Goal: Task Accomplishment & Management: Manage account settings

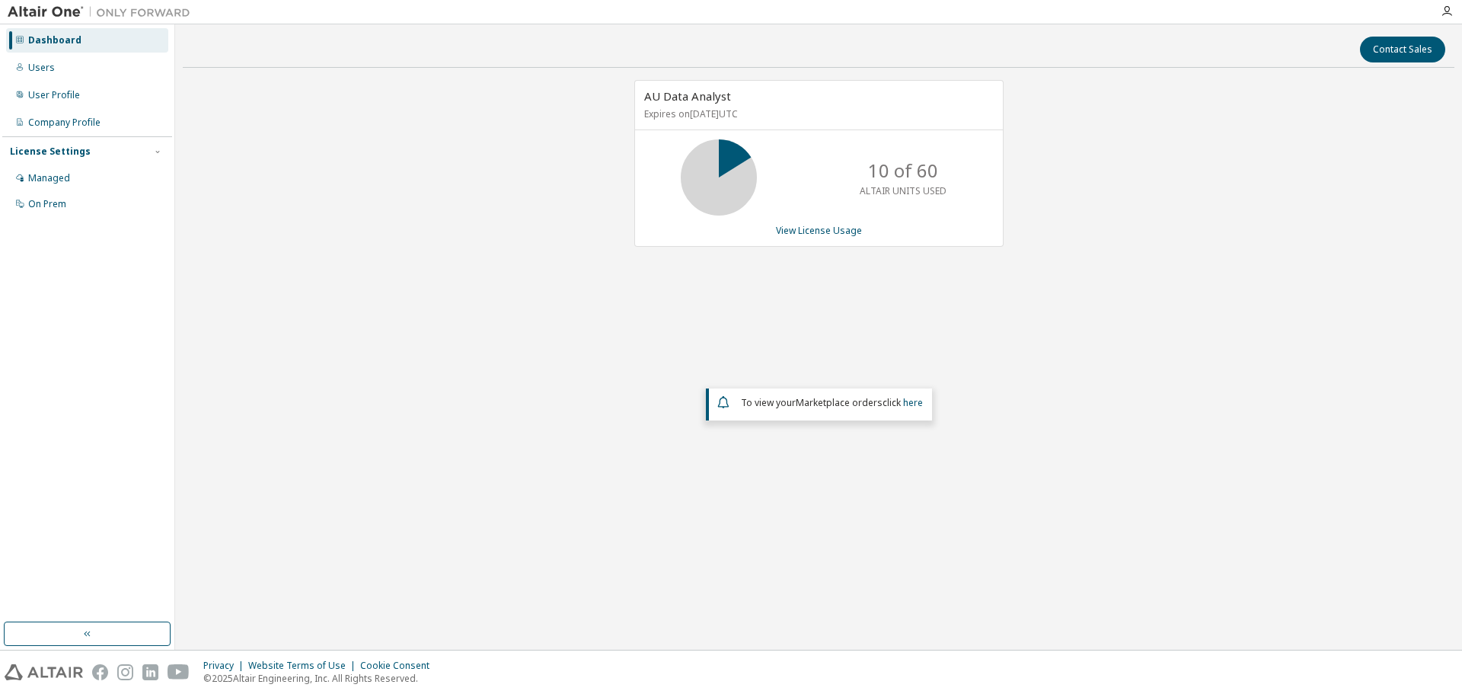
drag, startPoint x: 526, startPoint y: 334, endPoint x: 625, endPoint y: 235, distance: 140.6
click at [625, 235] on div "AU Data Analyst Expires on April 30, 2026 UTC 10 of 60 ALTAIR UNITS USED View L…" at bounding box center [811, 171] width 385 height 183
click at [725, 167] on icon at bounding box center [719, 177] width 38 height 38
click at [818, 225] on link "View License Usage" at bounding box center [819, 230] width 86 height 13
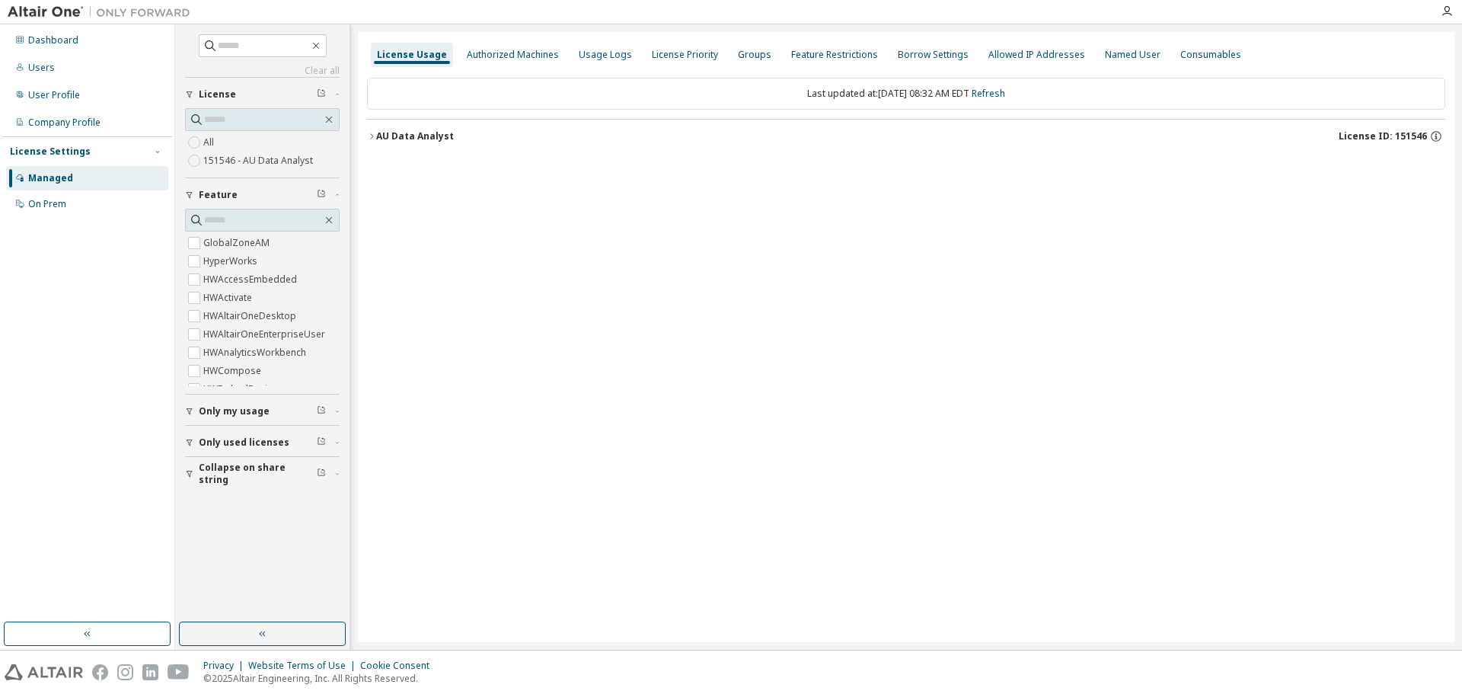
click at [371, 136] on icon "button" at bounding box center [371, 136] width 9 height 9
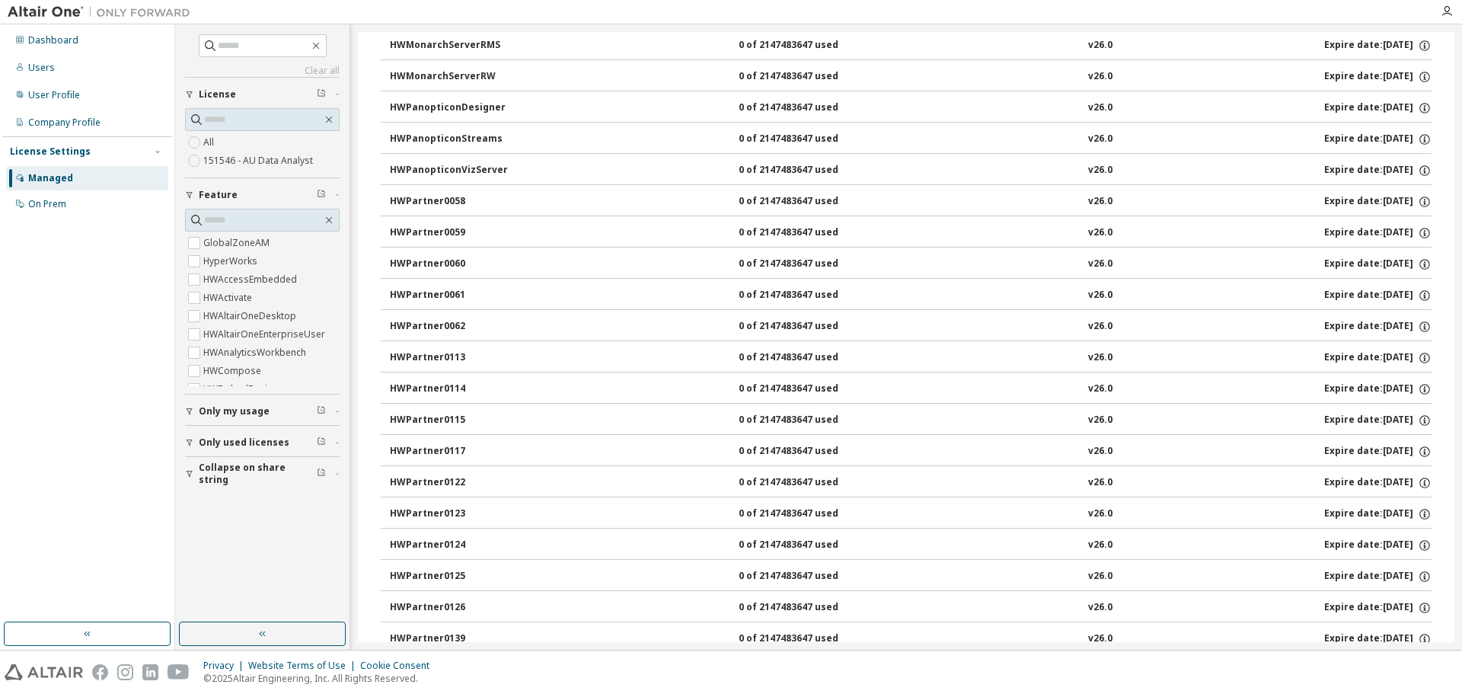
scroll to position [804, 0]
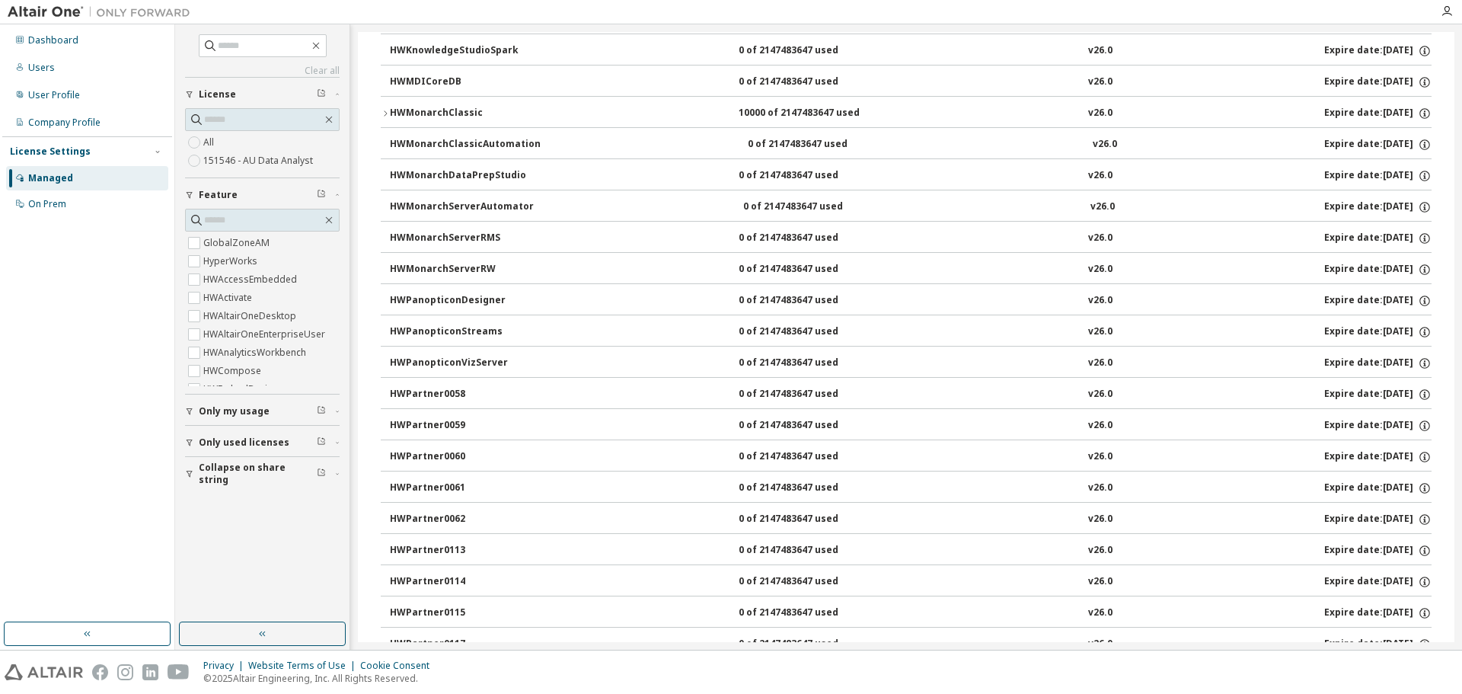
click at [445, 112] on div "HWMonarchClassic" at bounding box center [458, 114] width 137 height 14
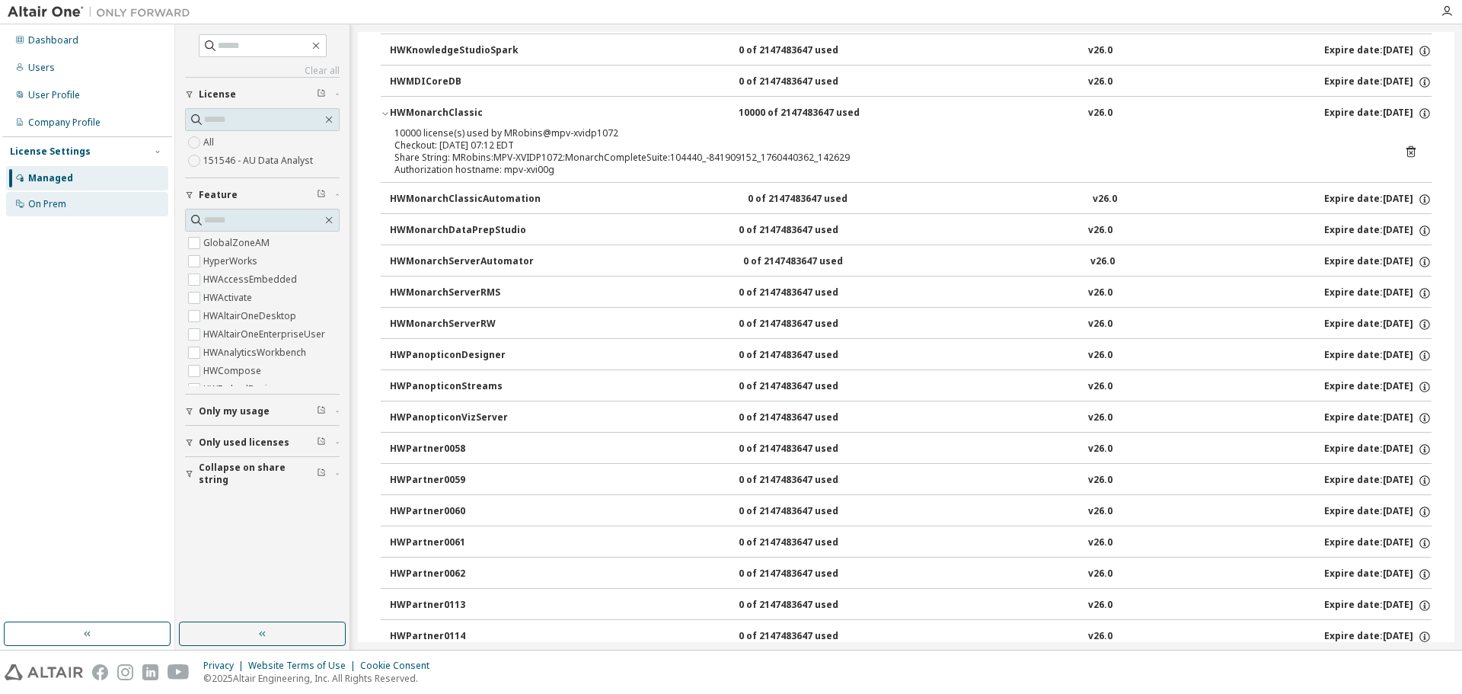
click at [46, 198] on div "On Prem" at bounding box center [47, 204] width 38 height 12
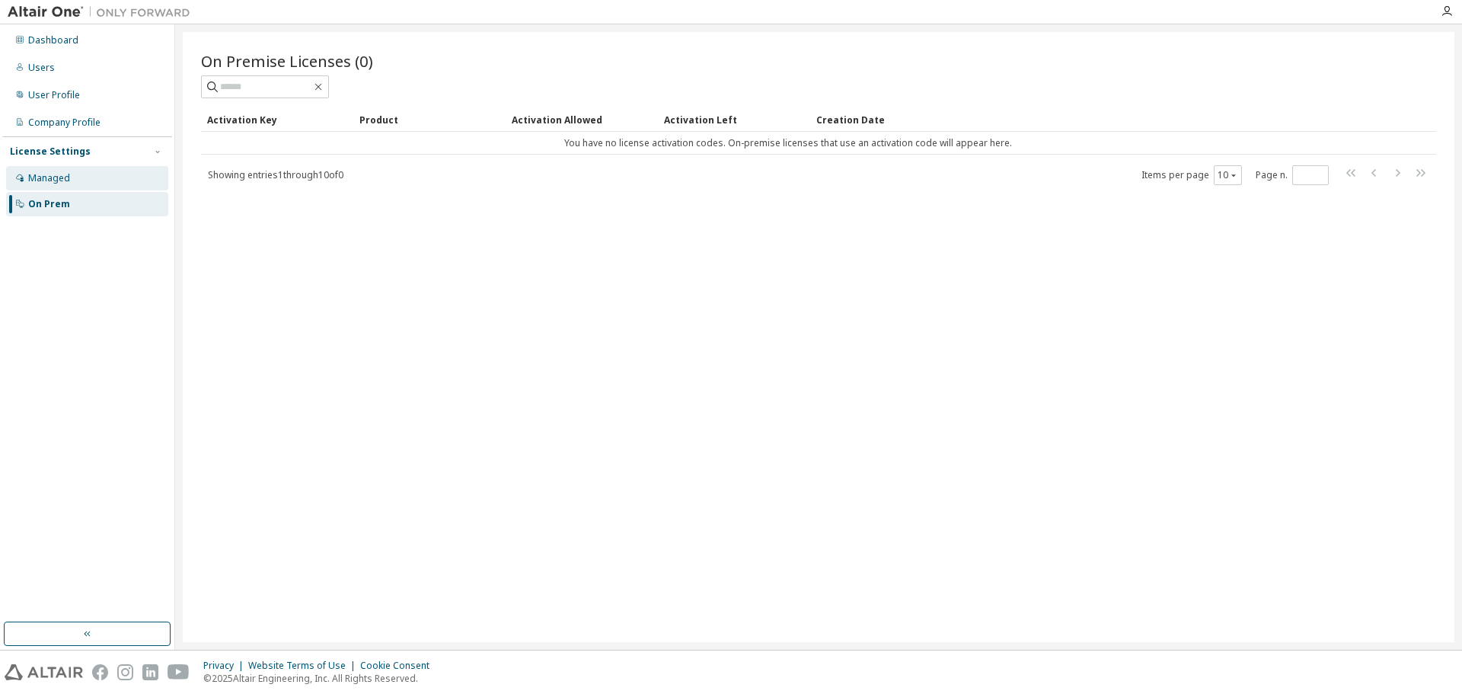
click at [47, 169] on div "Managed" at bounding box center [87, 178] width 162 height 24
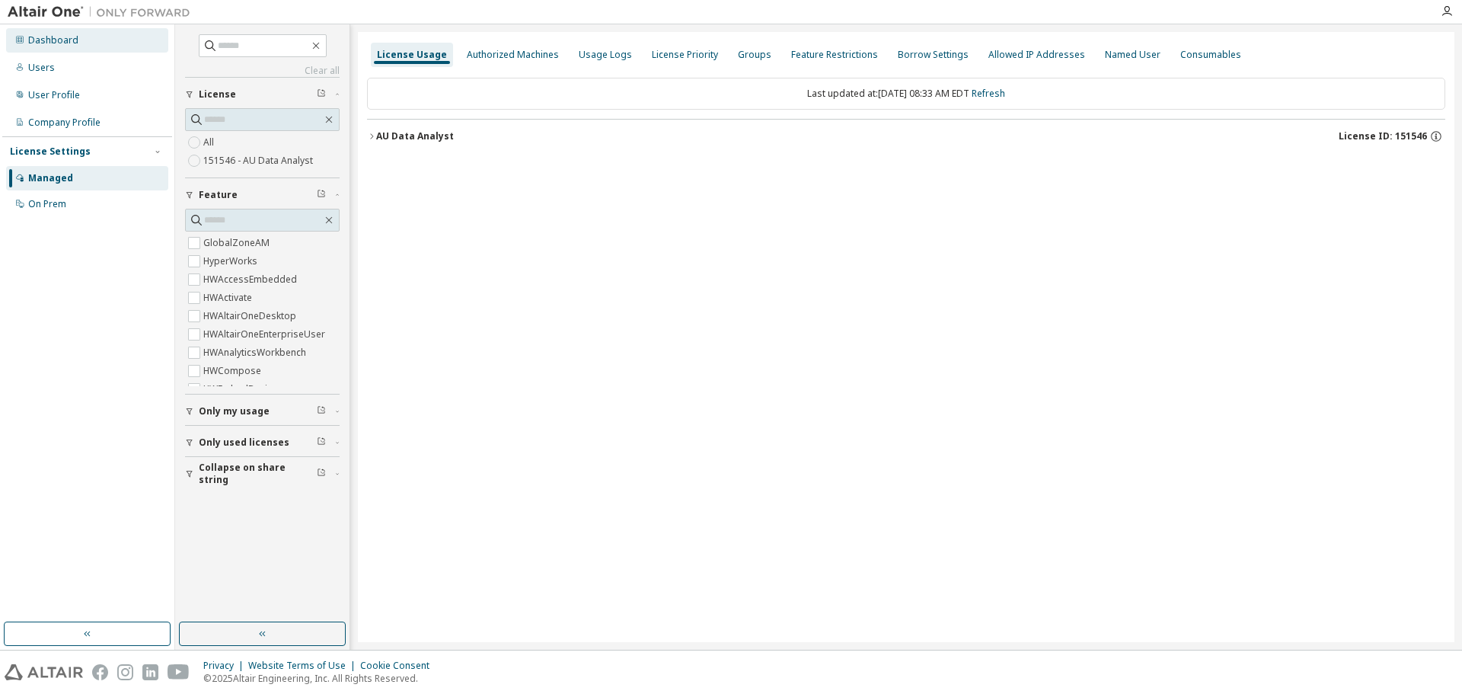
click at [50, 35] on div "Dashboard" at bounding box center [53, 40] width 50 height 12
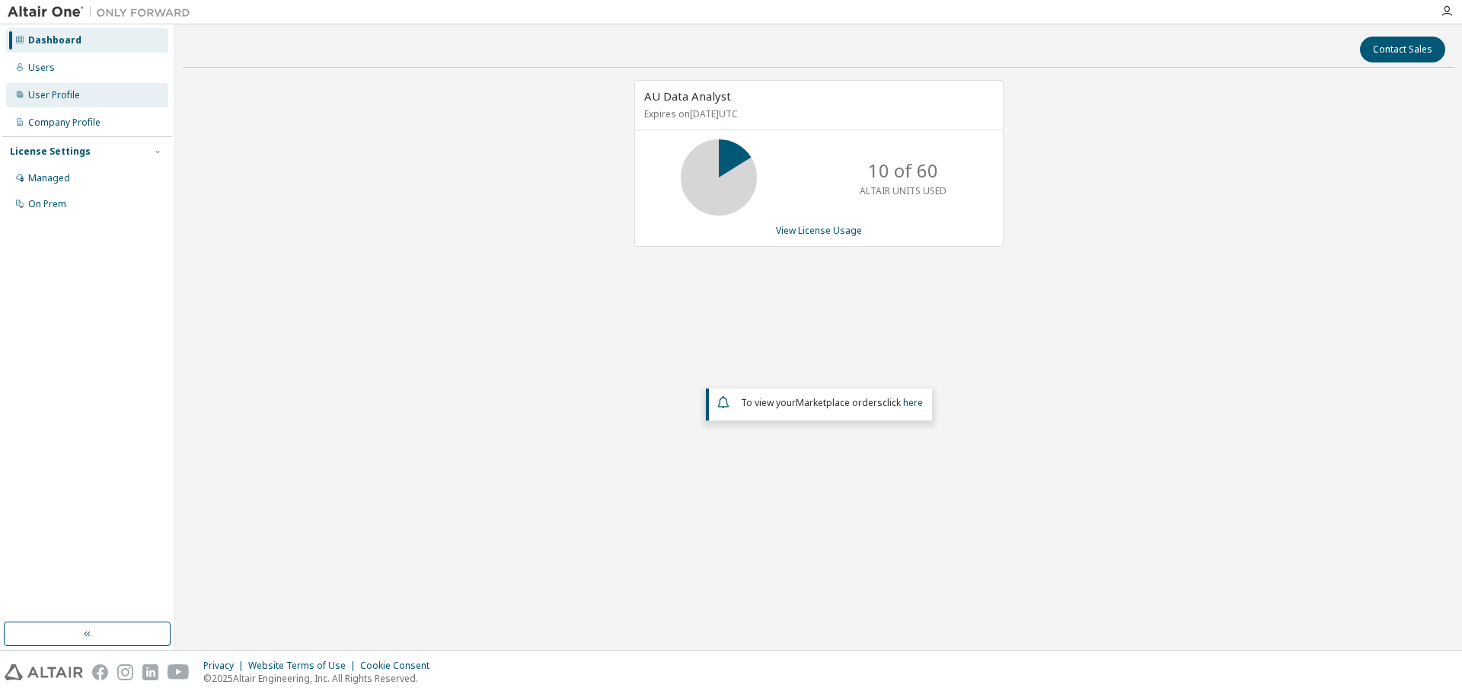
click at [39, 93] on div "User Profile" at bounding box center [54, 95] width 52 height 12
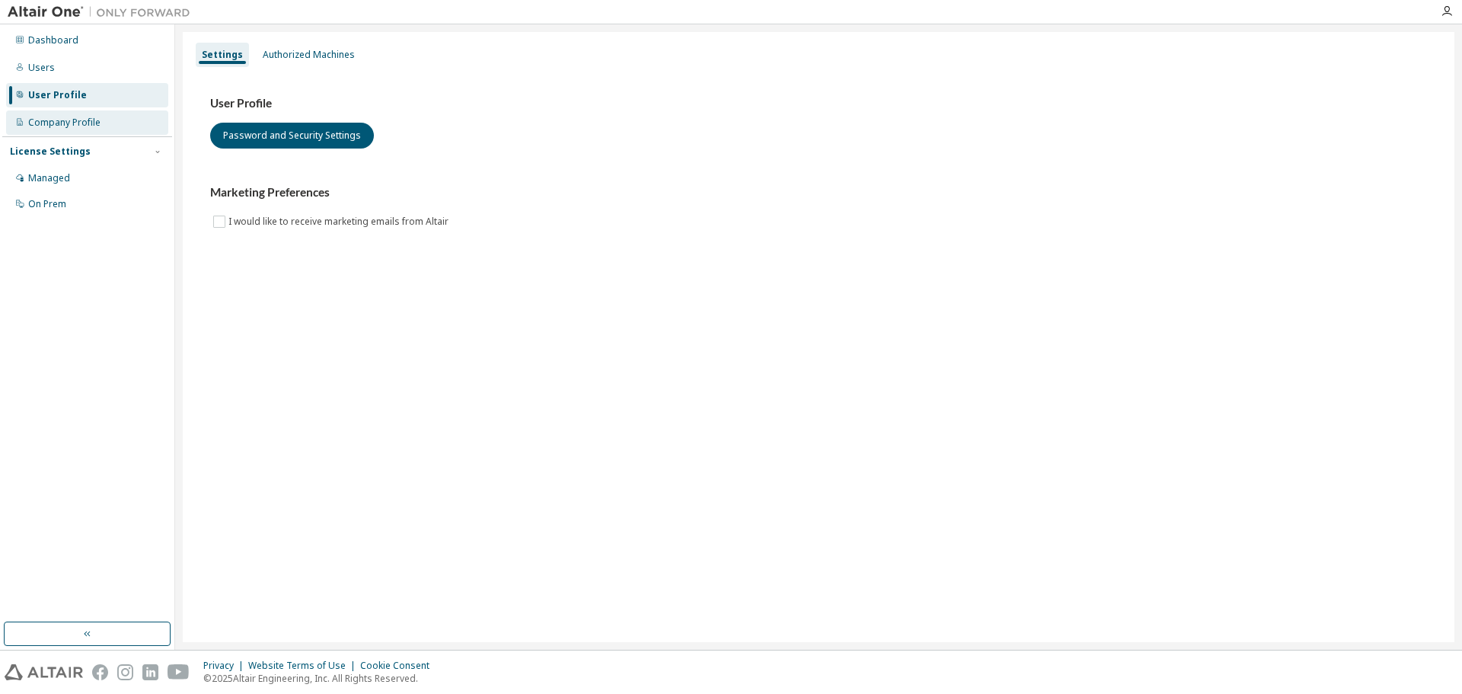
click at [59, 122] on div "Company Profile" at bounding box center [64, 123] width 72 height 12
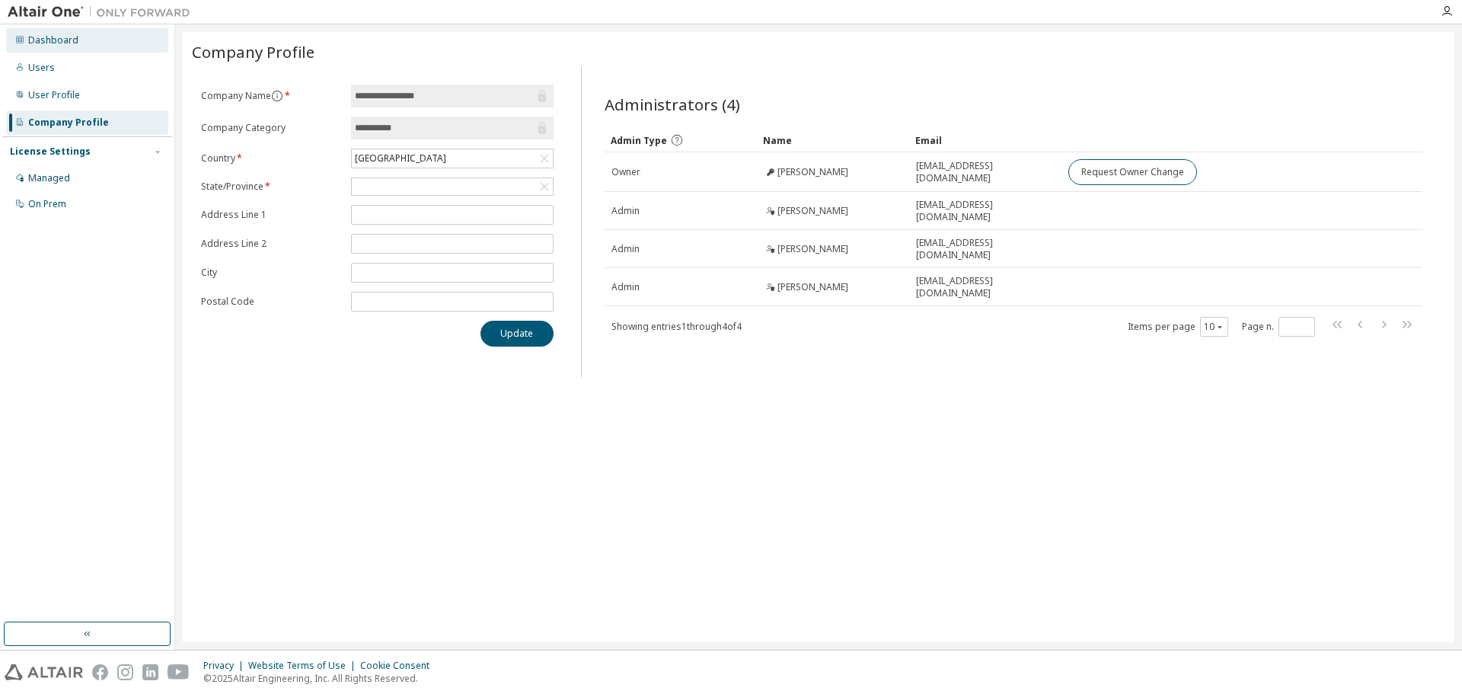
click at [46, 38] on div "Dashboard" at bounding box center [53, 40] width 50 height 12
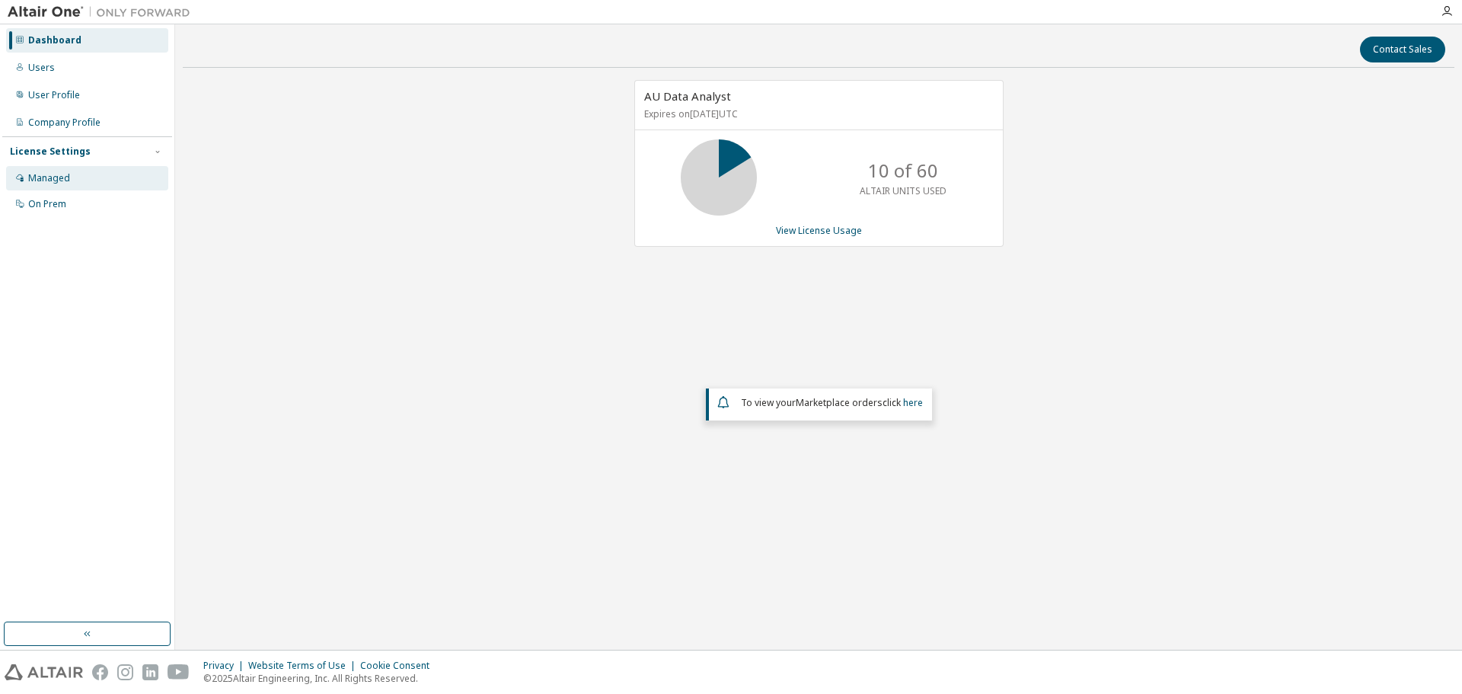
click at [50, 174] on div "Managed" at bounding box center [49, 178] width 42 height 12
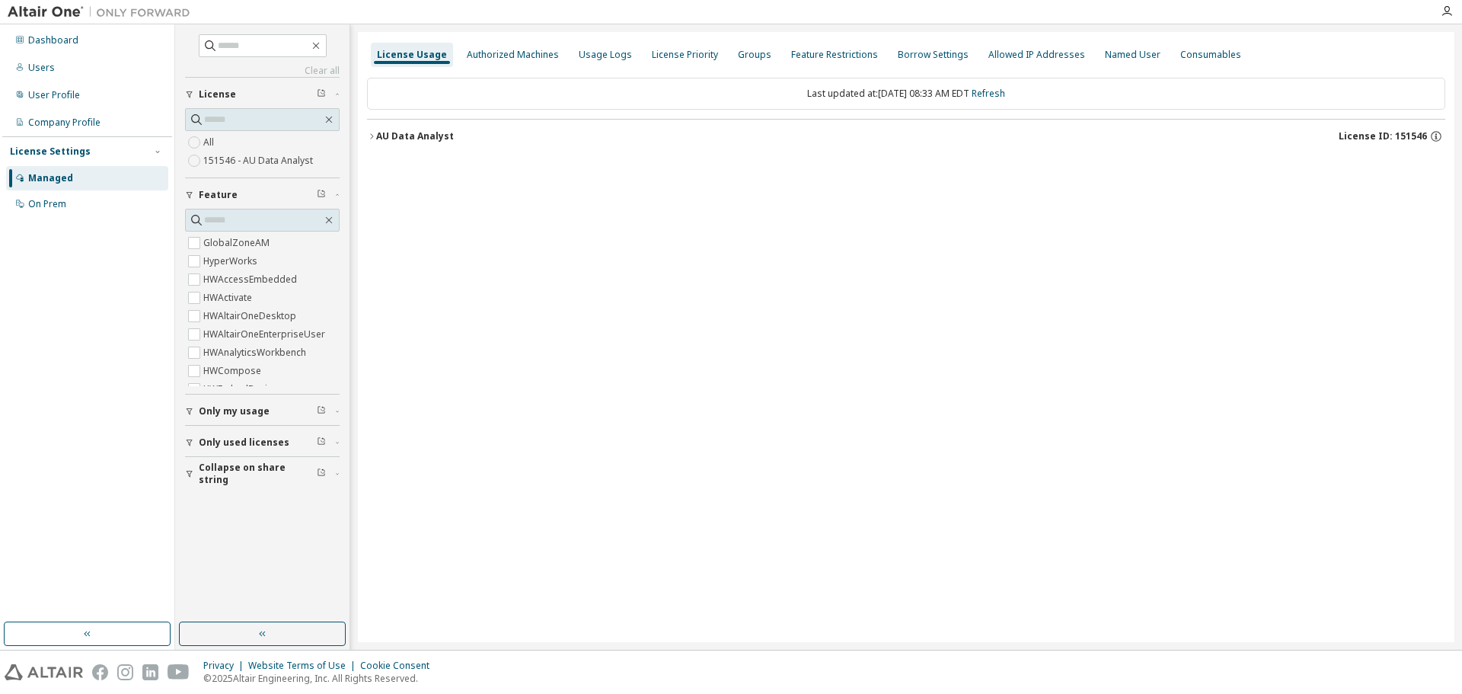
click at [270, 444] on span "Only used licenses" at bounding box center [244, 442] width 91 height 12
click at [375, 133] on icon "button" at bounding box center [371, 136] width 9 height 9
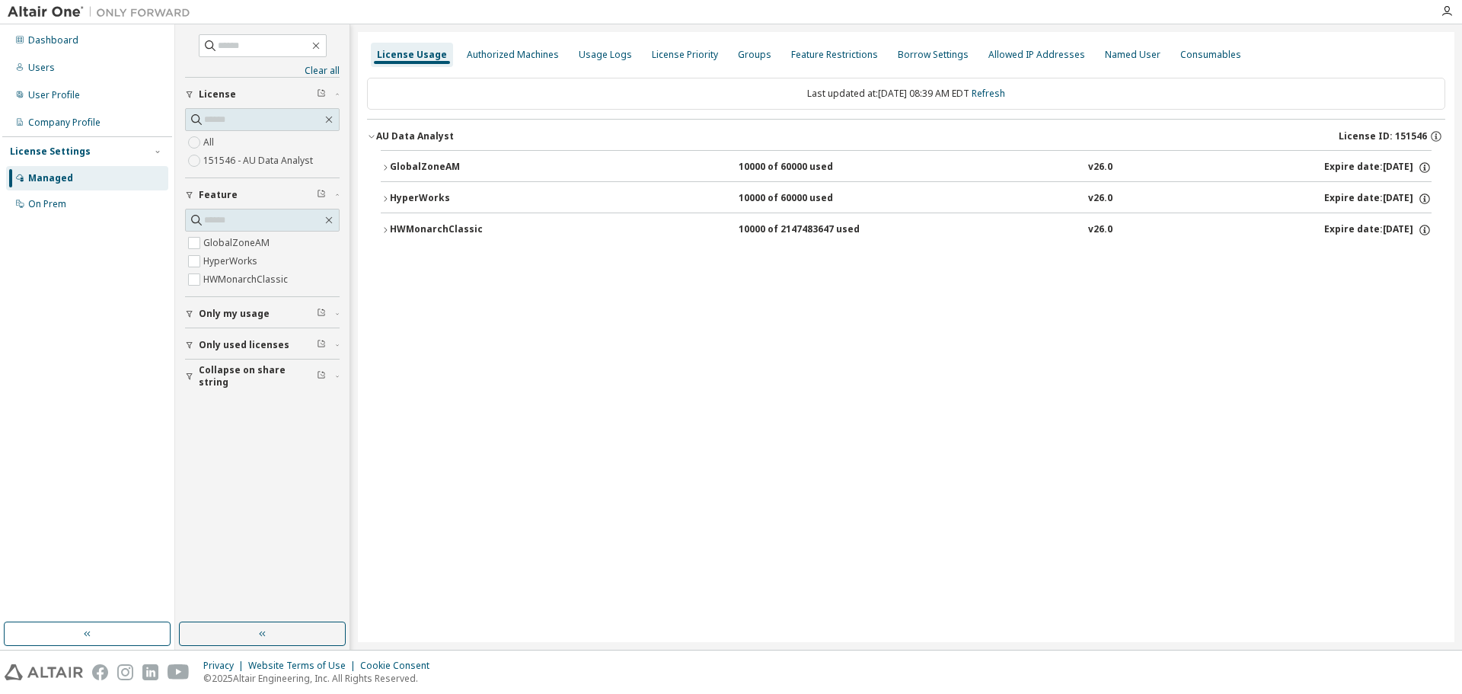
click at [387, 228] on icon "button" at bounding box center [385, 229] width 9 height 9
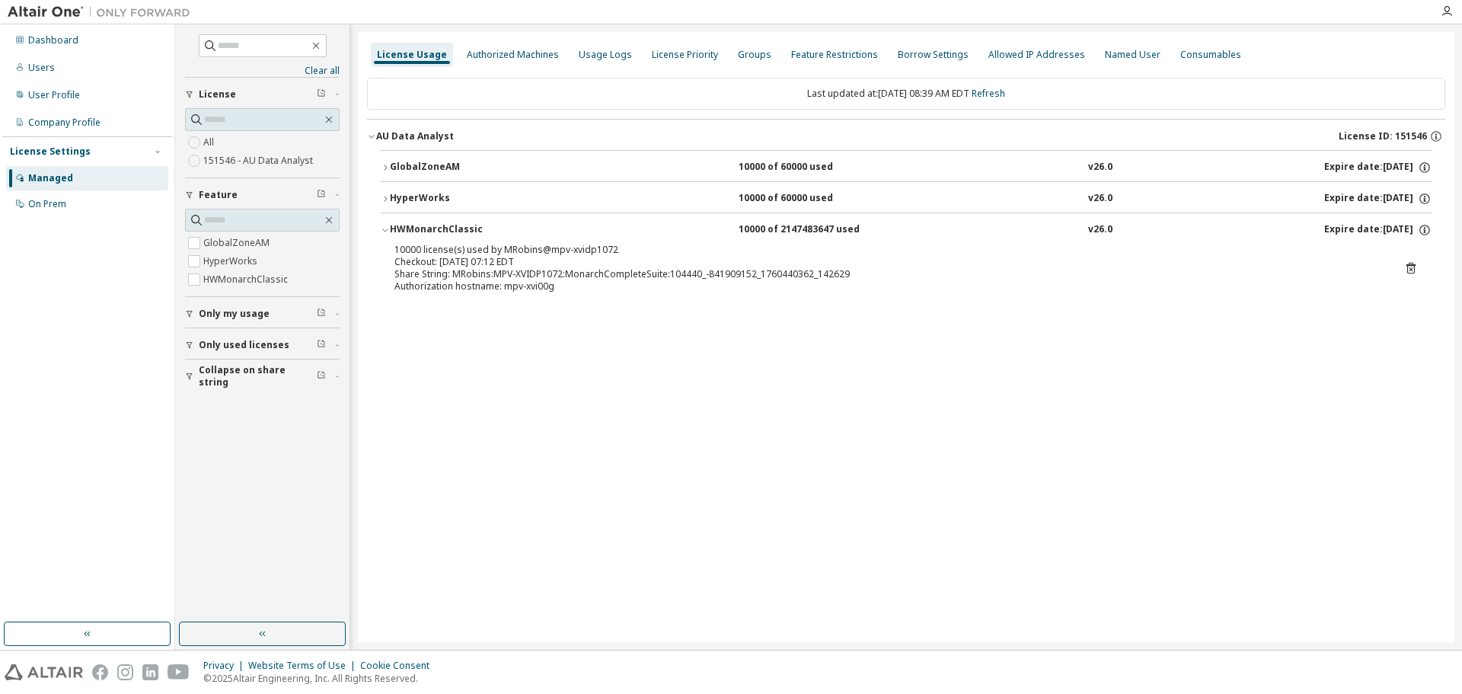
click at [386, 226] on icon "button" at bounding box center [385, 229] width 9 height 9
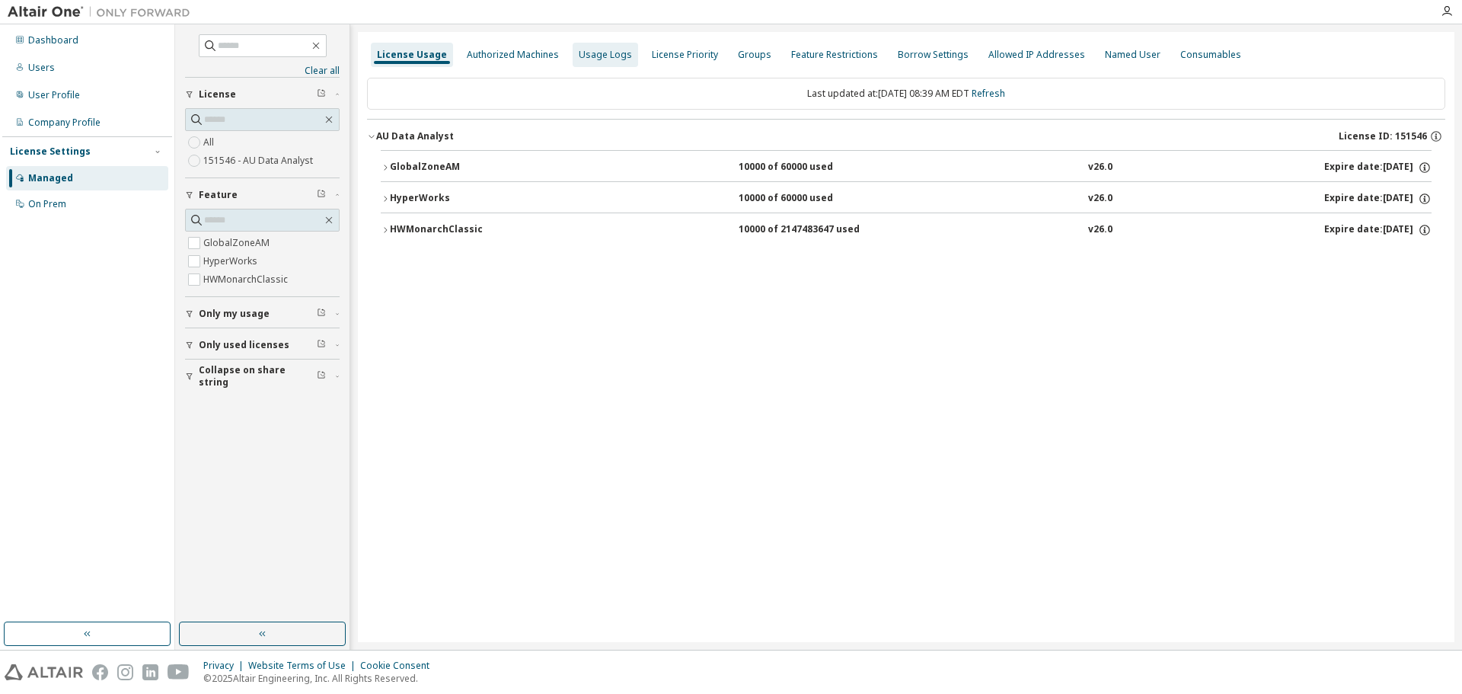
click at [598, 50] on div "Usage Logs" at bounding box center [605, 55] width 53 height 12
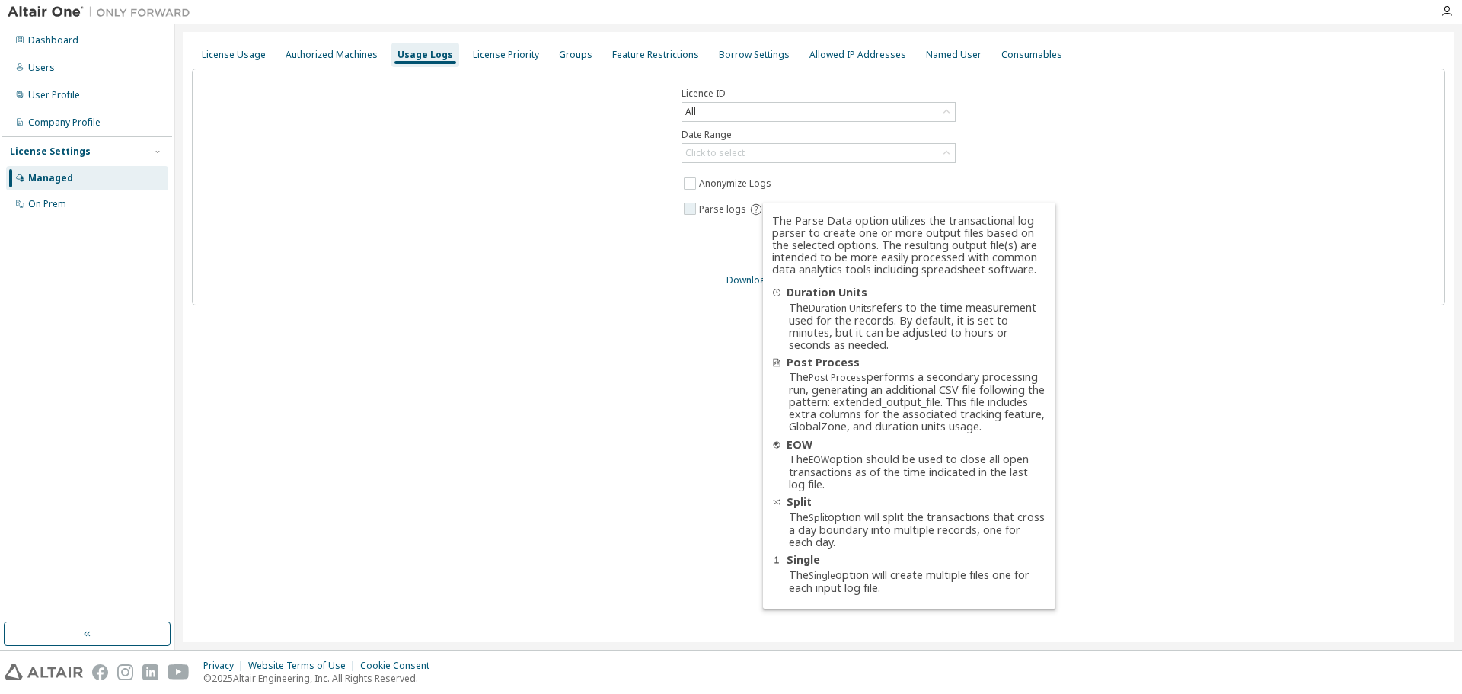
click at [756, 209] on icon at bounding box center [756, 210] width 14 height 14
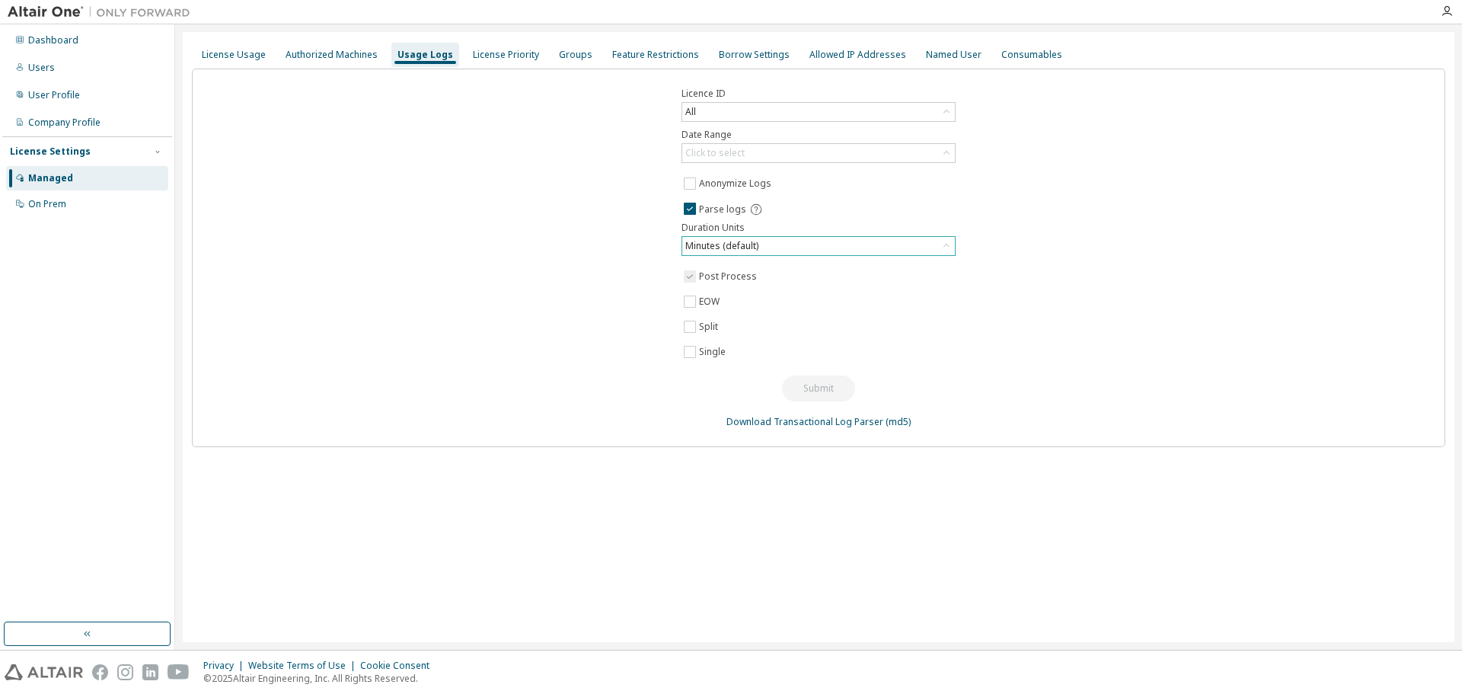
click at [801, 242] on div "Minutes (default)" at bounding box center [818, 246] width 273 height 18
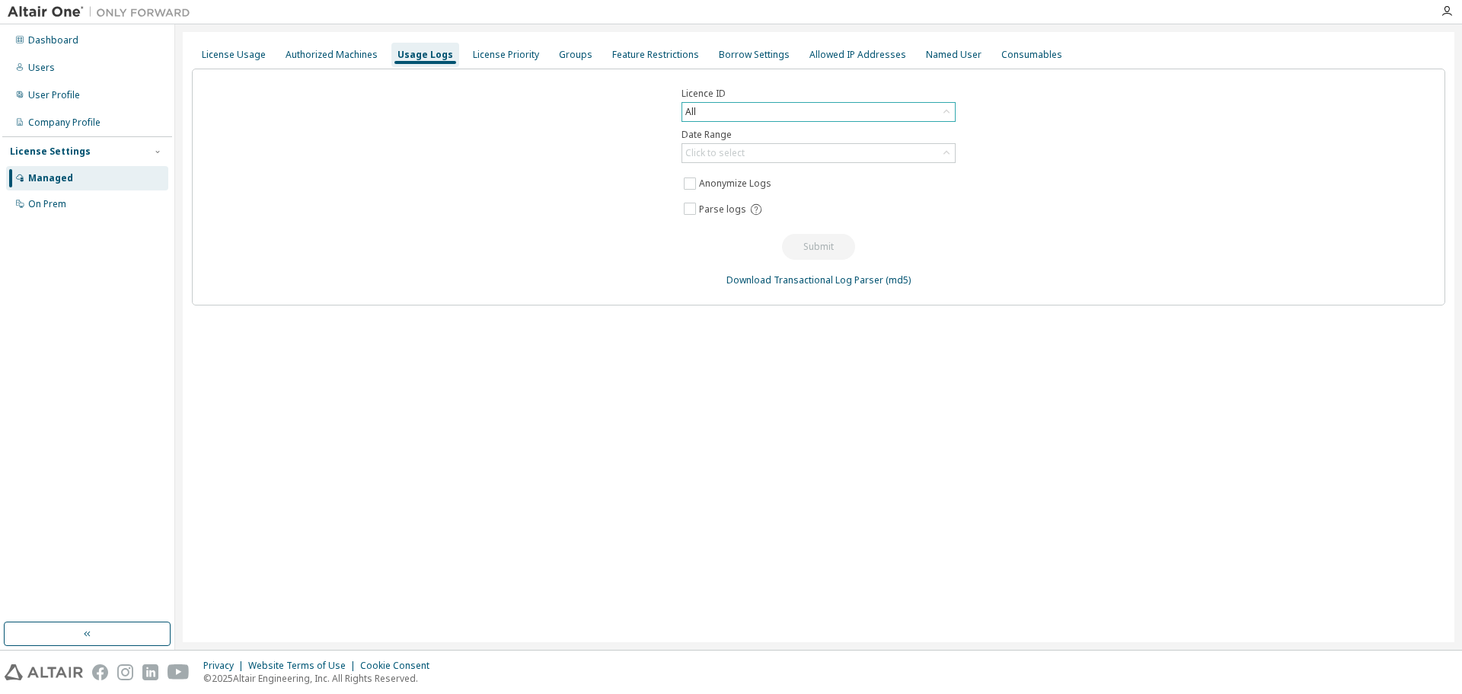
click at [719, 110] on div "All" at bounding box center [818, 112] width 273 height 18
click at [741, 52] on div "Borrow Settings" at bounding box center [754, 55] width 71 height 12
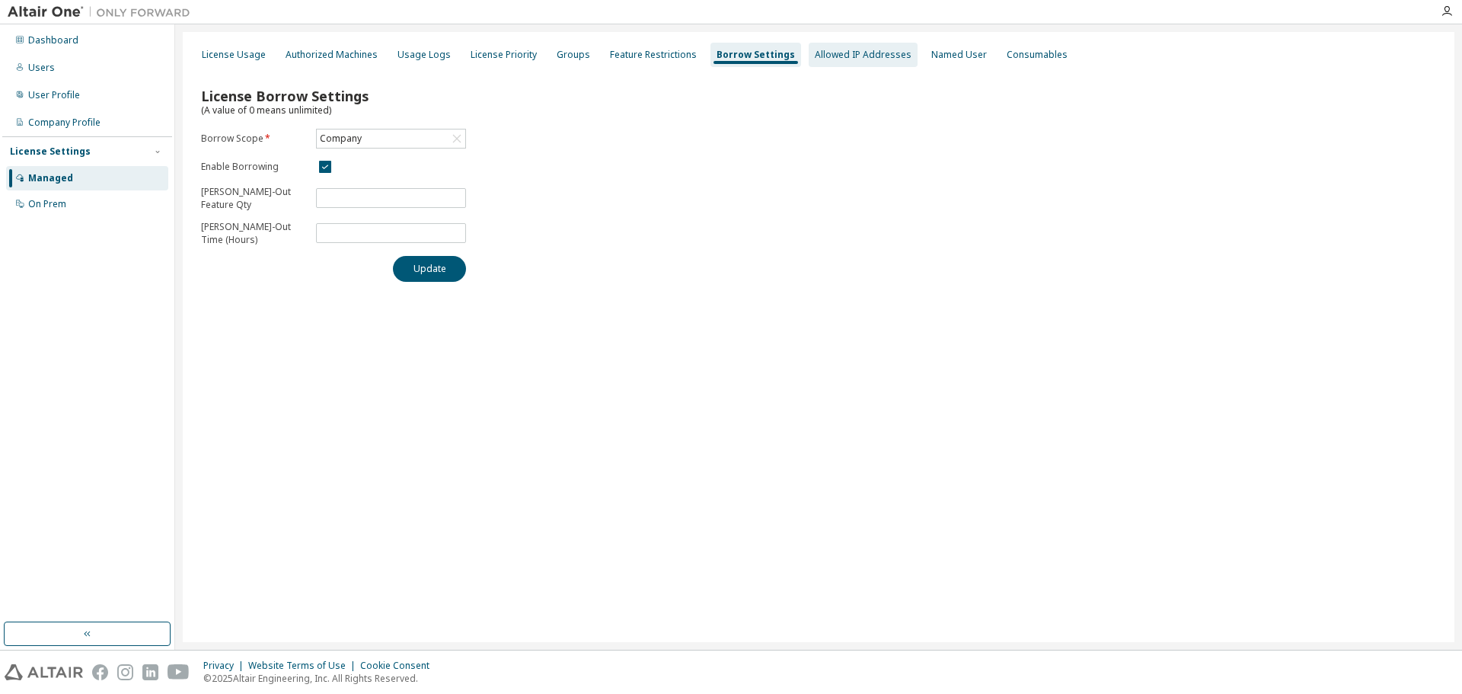
click at [837, 53] on div "Allowed IP Addresses" at bounding box center [863, 55] width 97 height 12
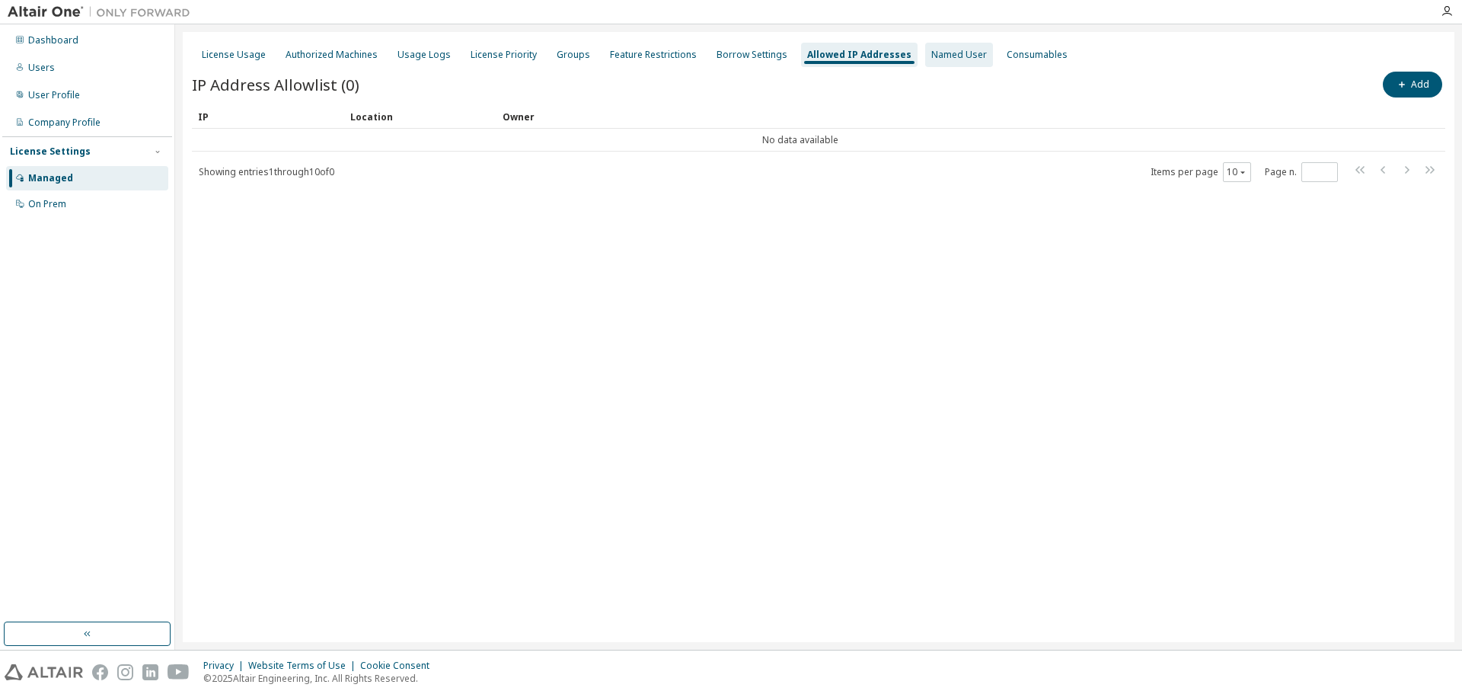
click at [941, 53] on div "Named User" at bounding box center [959, 55] width 56 height 12
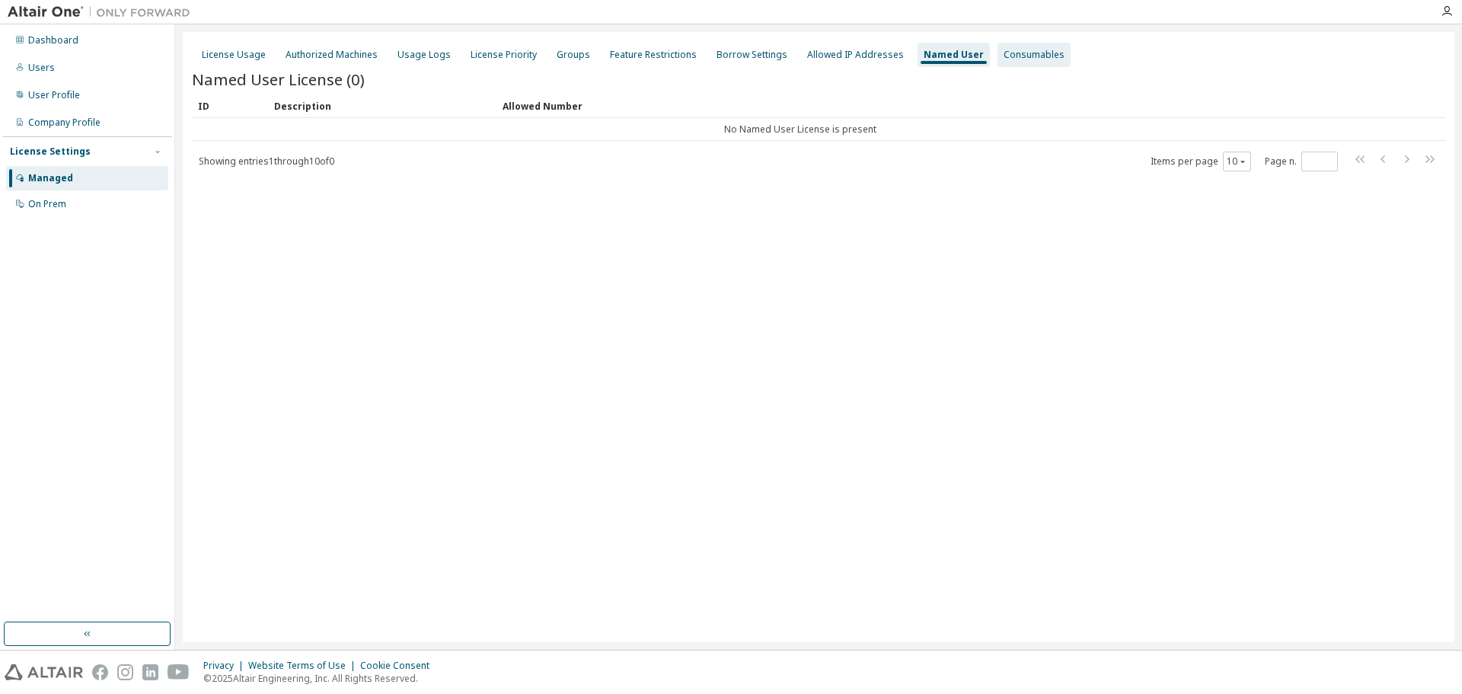
click at [1015, 54] on div "Consumables" at bounding box center [1034, 55] width 61 height 12
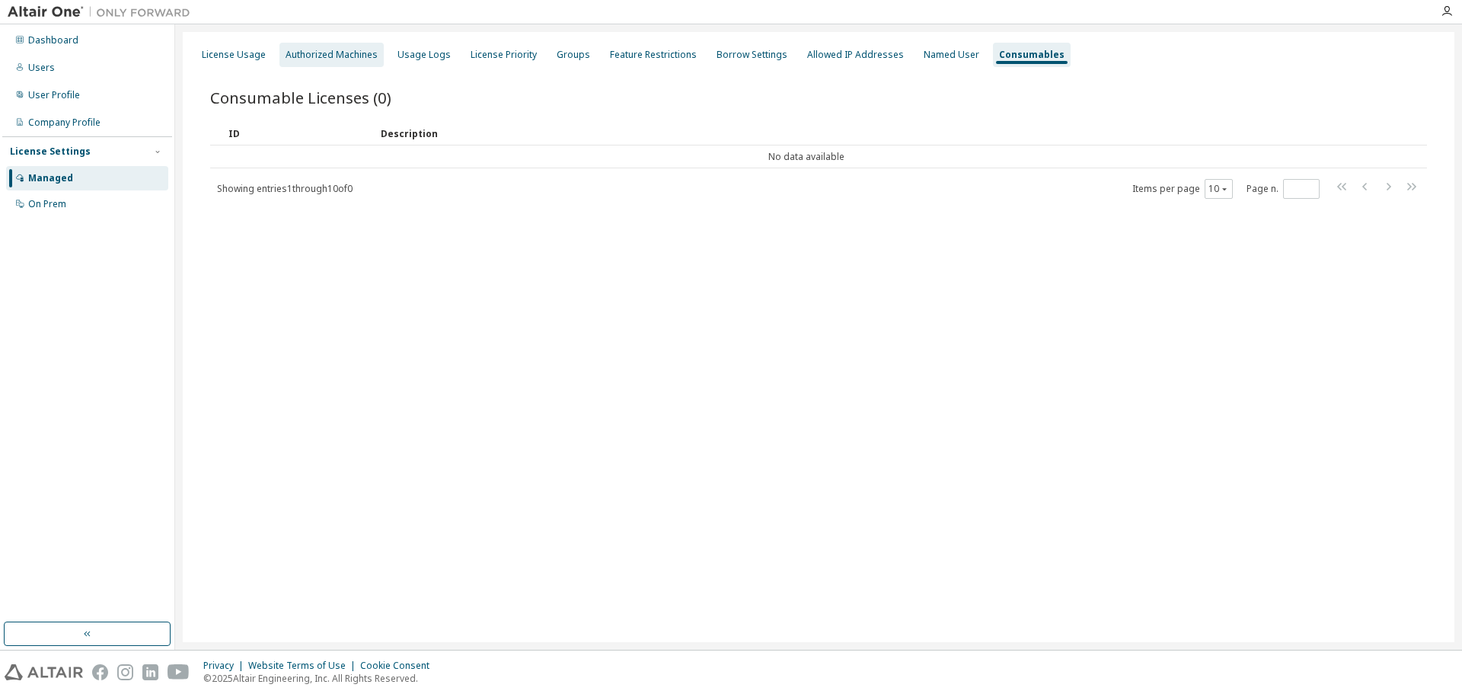
click at [334, 51] on div "Authorized Machines" at bounding box center [332, 55] width 92 height 12
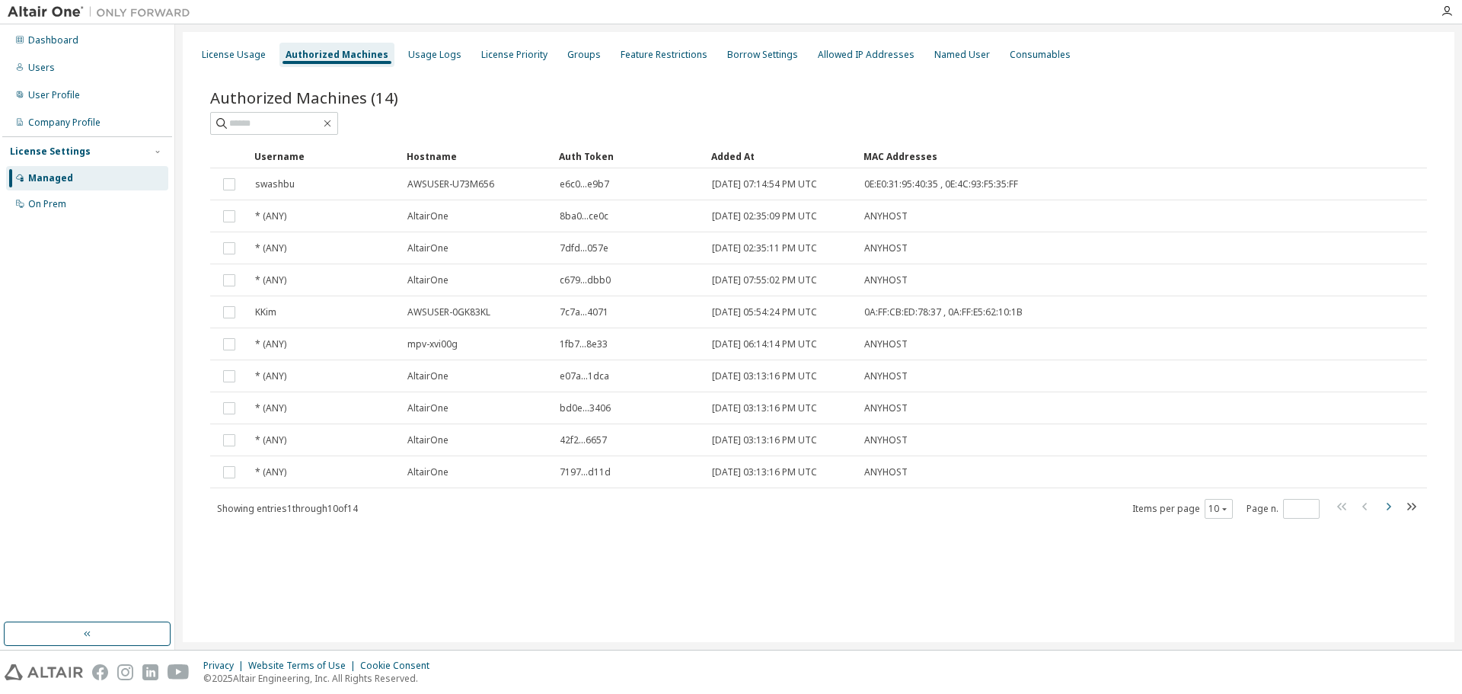
click at [1385, 498] on icon "button" at bounding box center [1388, 506] width 18 height 18
type input "*"
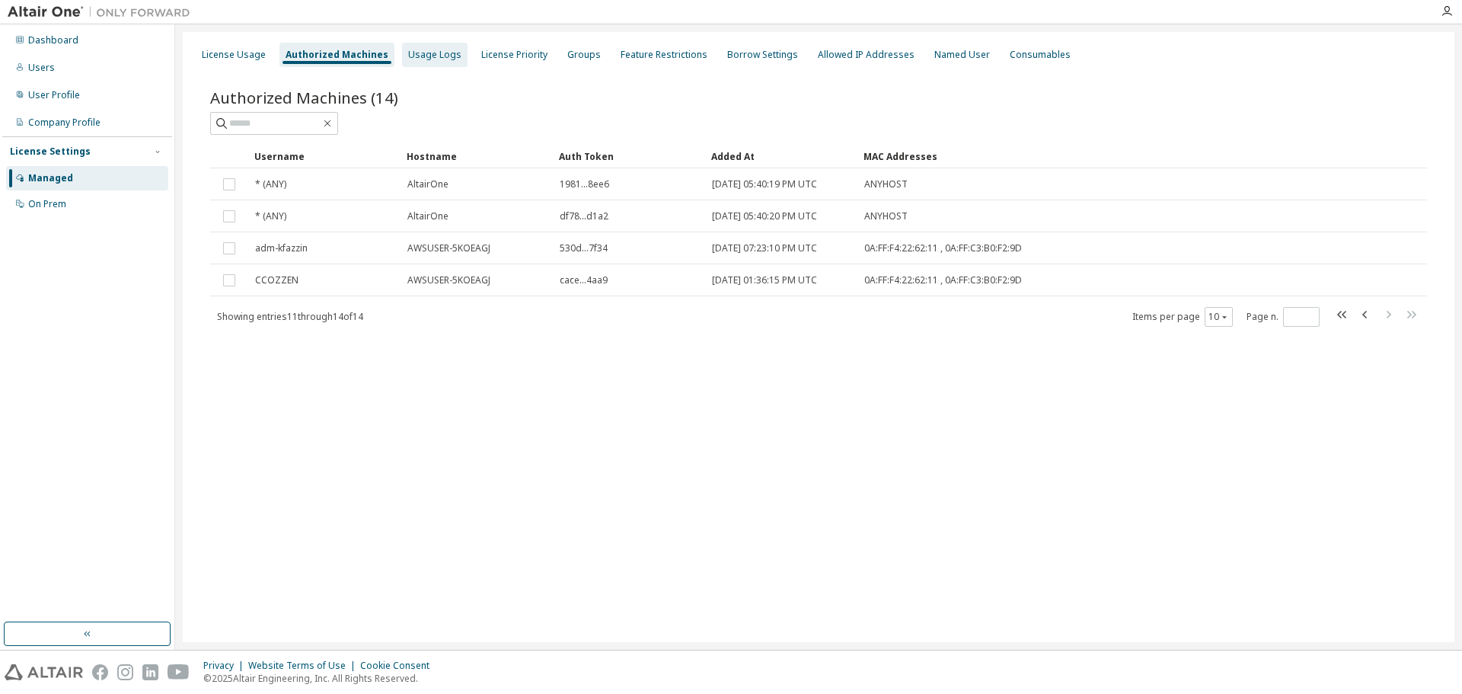
click at [423, 52] on div "Usage Logs" at bounding box center [434, 55] width 53 height 12
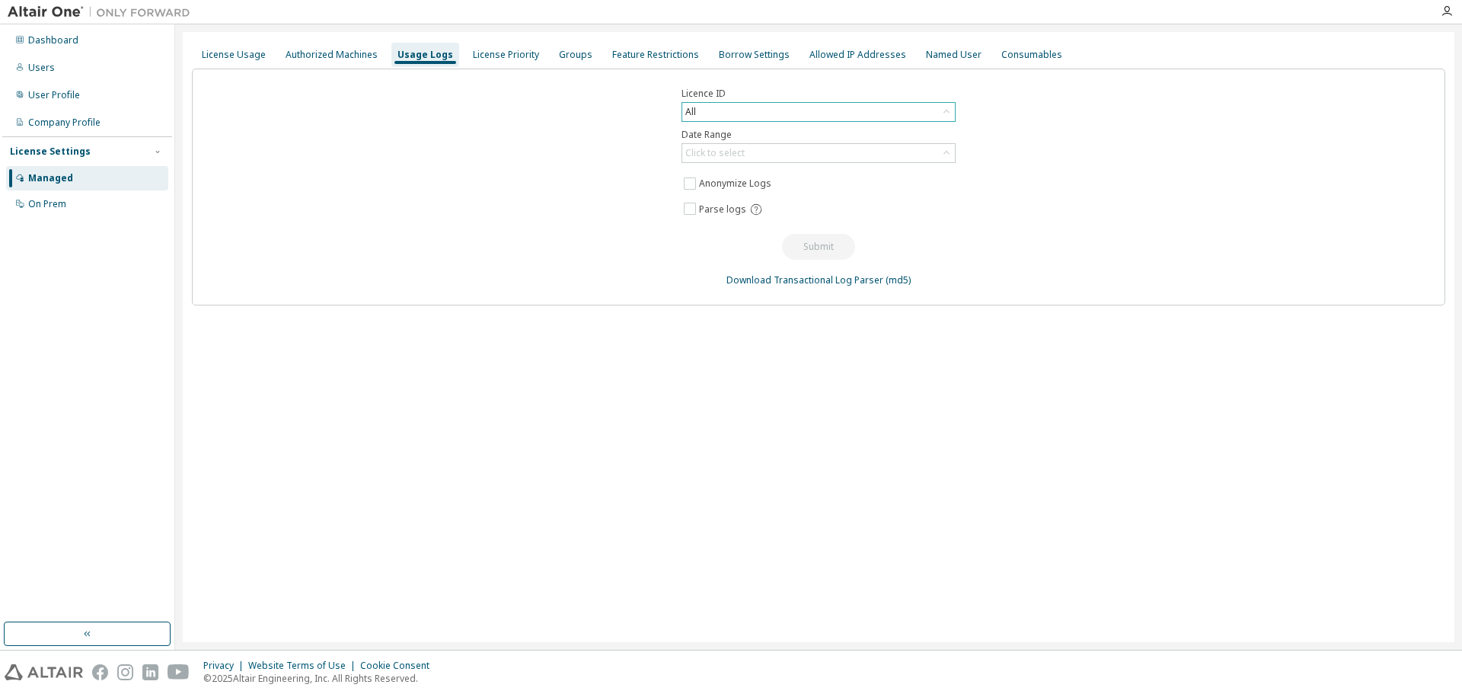
click at [719, 107] on div "All" at bounding box center [818, 112] width 273 height 18
click at [741, 171] on li "151546 - AU Data Analyst" at bounding box center [818, 175] width 270 height 20
click at [792, 110] on div "151546 - AU Data Analyst" at bounding box center [740, 112] width 114 height 17
click at [743, 171] on li "151546 - AU Data Analyst" at bounding box center [818, 175] width 270 height 20
click at [774, 149] on div "Click to select" at bounding box center [818, 153] width 273 height 18
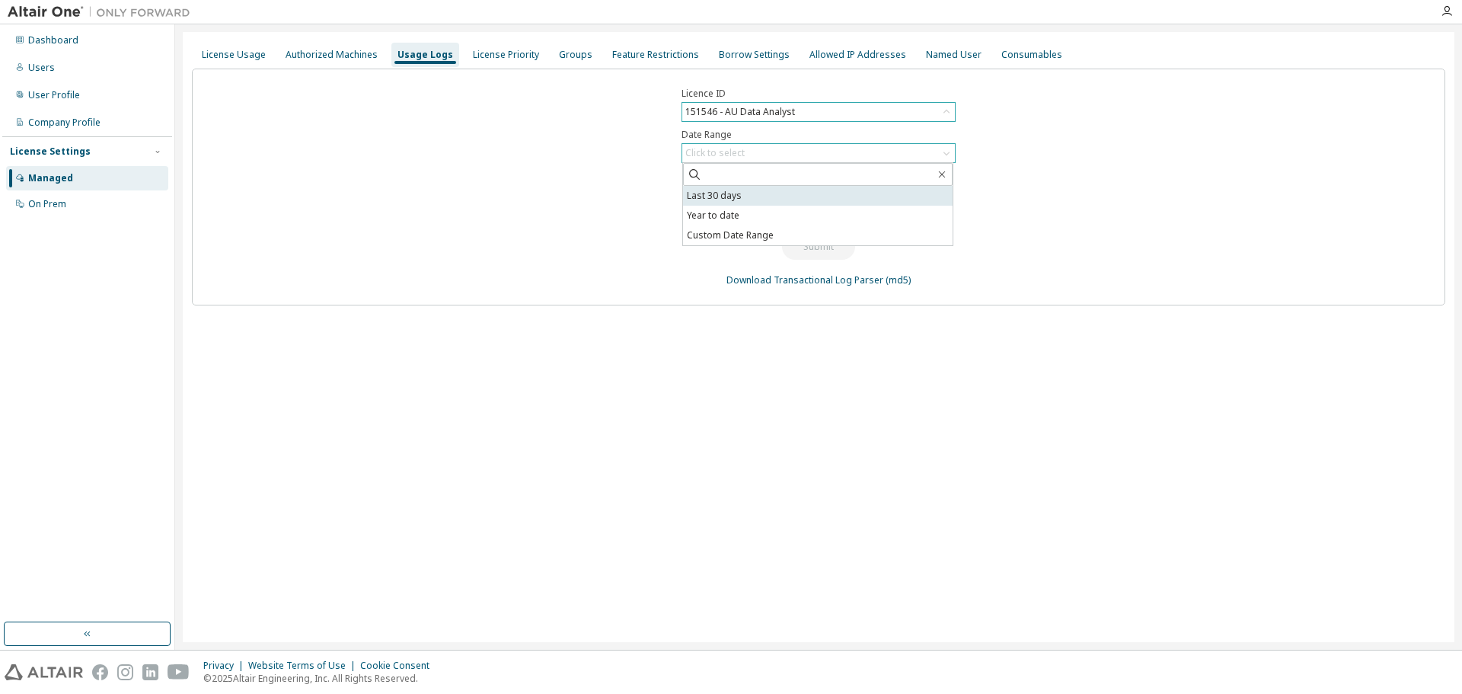
click at [699, 191] on li "Last 30 days" at bounding box center [818, 196] width 270 height 20
click at [803, 240] on button "Submit" at bounding box center [818, 247] width 73 height 26
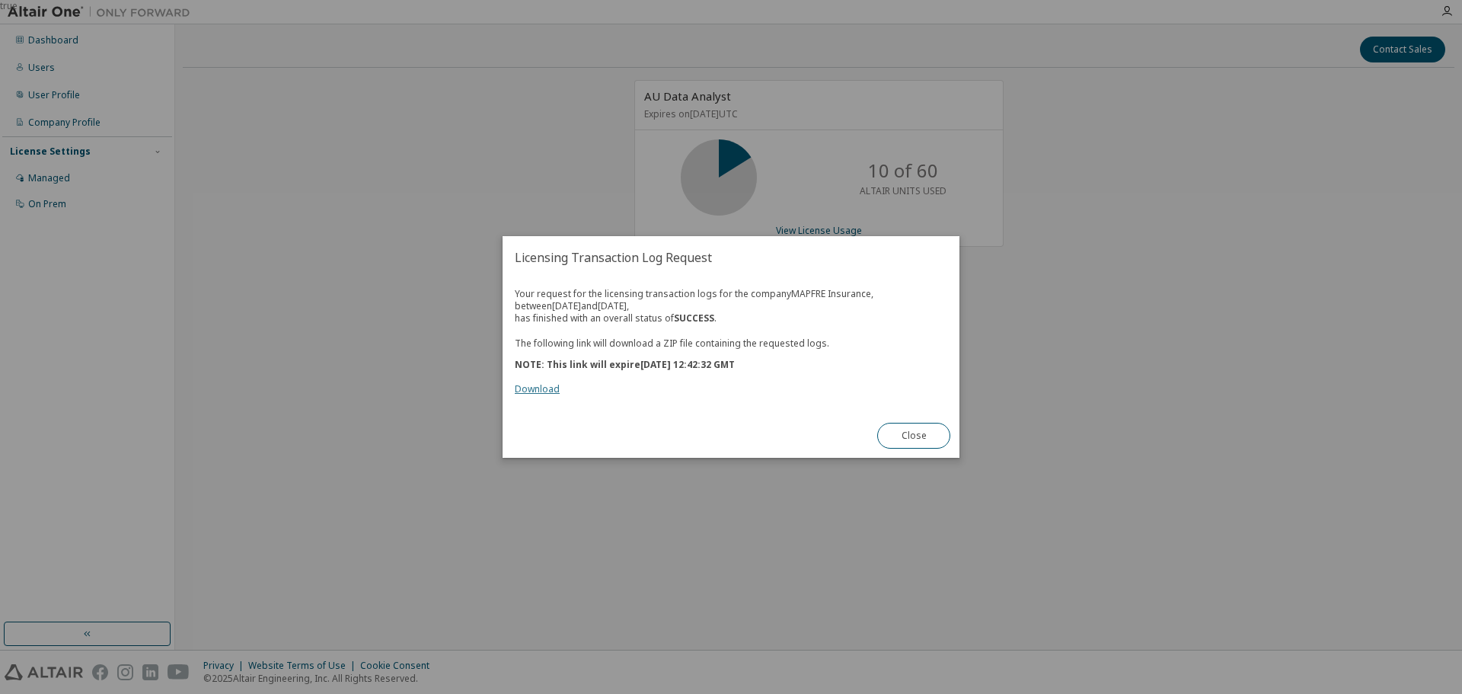
click at [526, 384] on link "Download" at bounding box center [537, 388] width 45 height 13
click at [536, 388] on link "Download" at bounding box center [537, 388] width 45 height 13
click at [903, 436] on button "Close" at bounding box center [913, 436] width 73 height 26
